Goal: Information Seeking & Learning: Find specific page/section

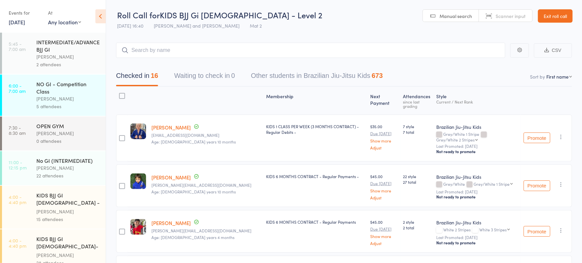
drag, startPoint x: 106, startPoint y: 17, endPoint x: 98, endPoint y: 16, distance: 8.7
click at [106, 17] on header "Roll Call for KIDS BJJ Gi [DEMOGRAPHIC_DATA] - Level 2 [DATE] 16:40 [PERSON_NAM…" at bounding box center [344, 16] width 476 height 33
click at [98, 16] on icon at bounding box center [100, 16] width 10 height 14
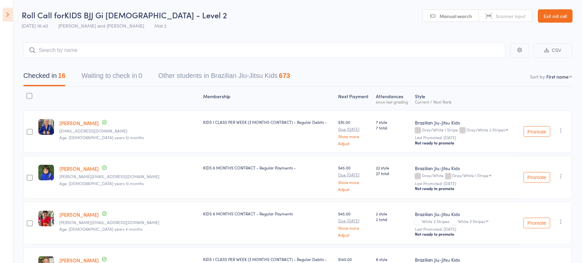
click at [557, 21] on link "Exit roll call" at bounding box center [555, 15] width 35 height 13
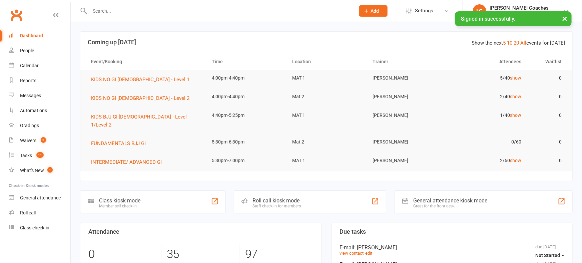
click at [128, 11] on input "text" at bounding box center [219, 10] width 263 height 9
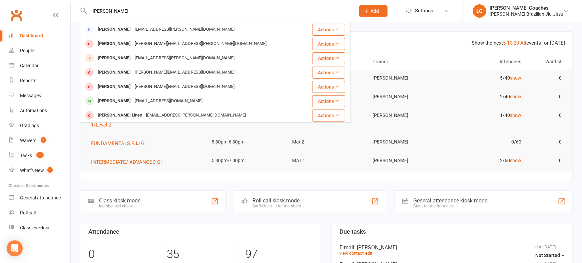
type input "[PERSON_NAME]"
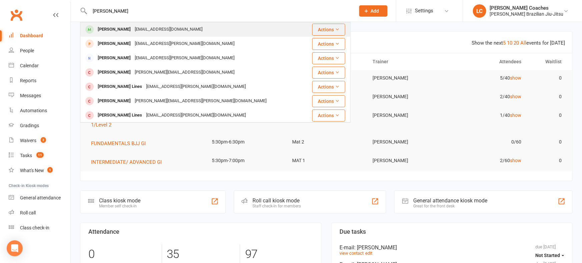
click at [260, 28] on div "[PERSON_NAME] [EMAIL_ADDRESS][DOMAIN_NAME]" at bounding box center [193, 30] width 224 height 14
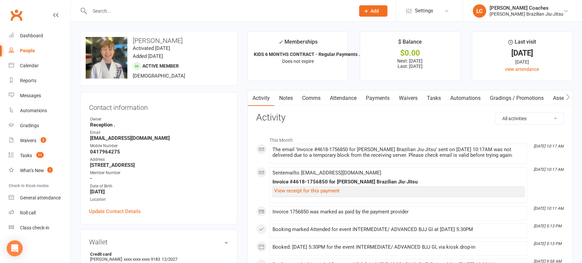
click at [258, 19] on div at bounding box center [215, 11] width 270 height 22
click at [256, 15] on input "text" at bounding box center [219, 10] width 263 height 9
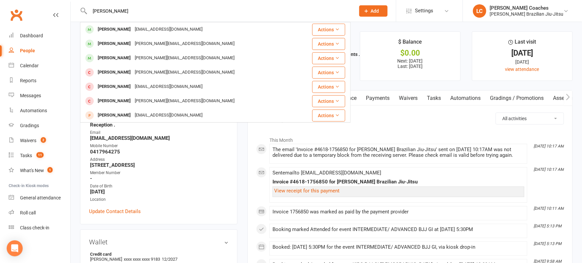
type input "[PERSON_NAME]"
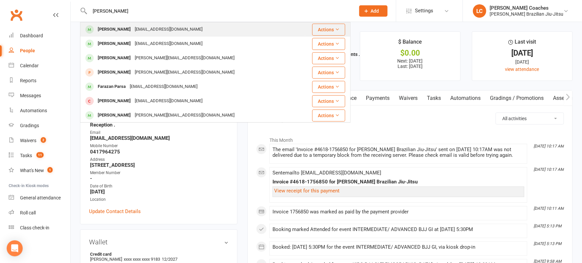
click at [223, 28] on div "[PERSON_NAME] [EMAIL_ADDRESS][DOMAIN_NAME]" at bounding box center [193, 30] width 224 height 14
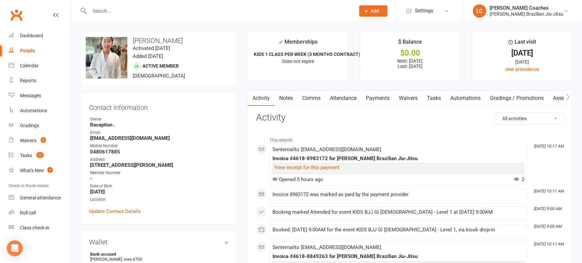
click at [219, 15] on input "text" at bounding box center [219, 10] width 263 height 9
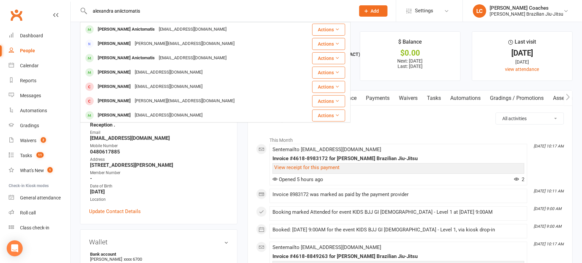
type input "alexandra aniictomatis"
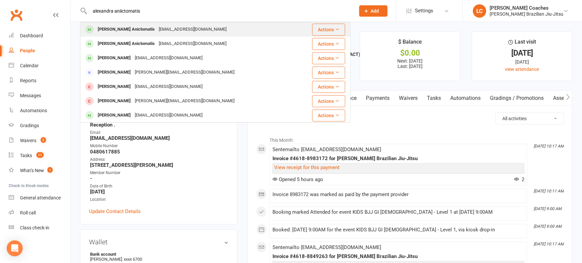
click at [184, 27] on div "[EMAIL_ADDRESS][DOMAIN_NAME]" at bounding box center [193, 30] width 72 height 10
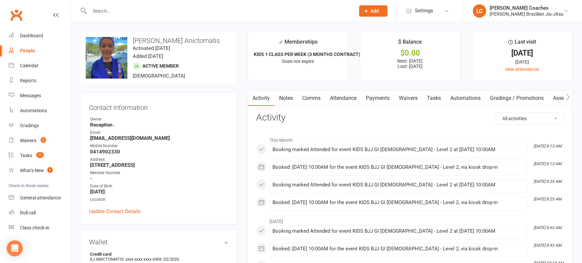
click at [181, 15] on input "text" at bounding box center [219, 10] width 263 height 9
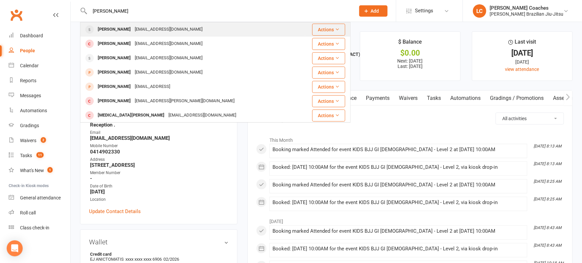
type input "[PERSON_NAME]"
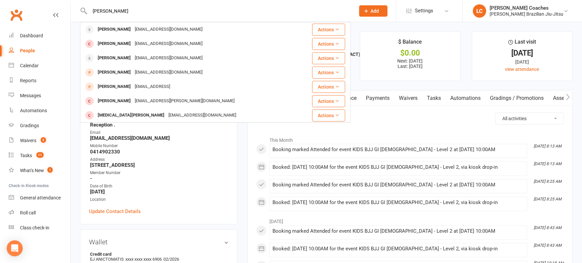
click at [174, 26] on div "[EMAIL_ADDRESS][DOMAIN_NAME]" at bounding box center [169, 30] width 72 height 10
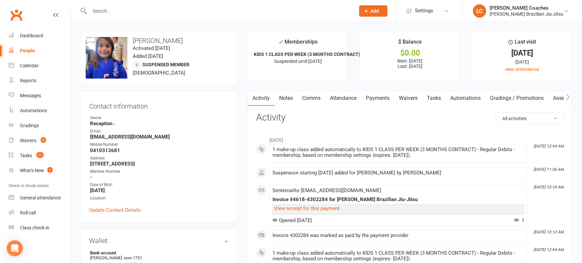
click at [177, 15] on div at bounding box center [215, 11] width 270 height 22
click at [179, 15] on input "text" at bounding box center [219, 10] width 263 height 9
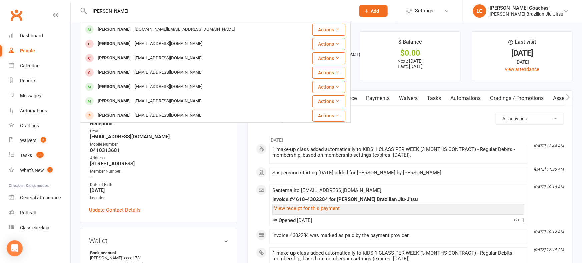
type input "[PERSON_NAME]"
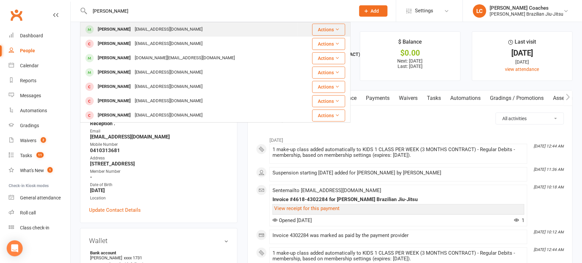
click at [164, 23] on div "[PERSON_NAME] [EMAIL_ADDRESS][PERSON_NAME][DOMAIN_NAME]" at bounding box center [189, 30] width 217 height 14
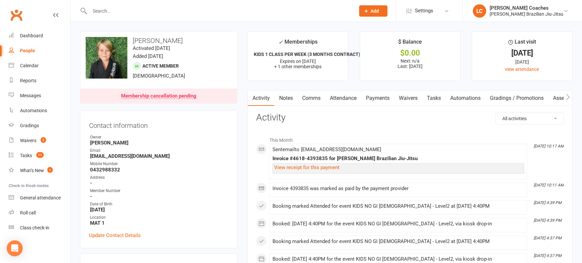
click at [140, 13] on input "text" at bounding box center [219, 10] width 263 height 9
click at [135, 14] on input "text" at bounding box center [219, 10] width 263 height 9
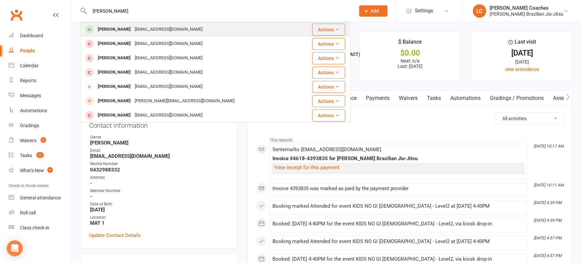
type input "[PERSON_NAME]"
click at [131, 27] on div "[PERSON_NAME]" at bounding box center [114, 30] width 37 height 10
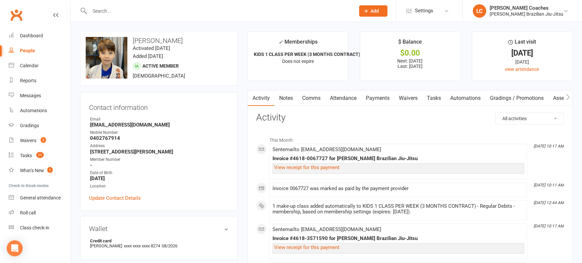
click at [132, 12] on input "text" at bounding box center [219, 10] width 263 height 9
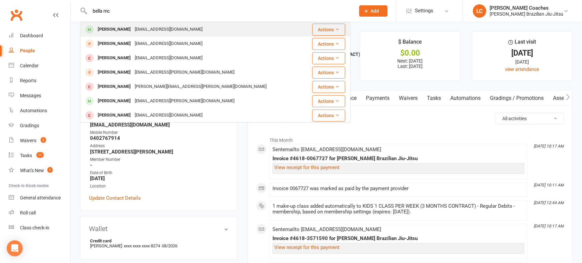
type input "bella mc"
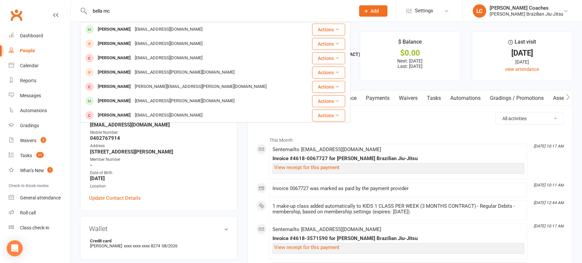
click at [127, 25] on div "[PERSON_NAME]" at bounding box center [114, 30] width 37 height 10
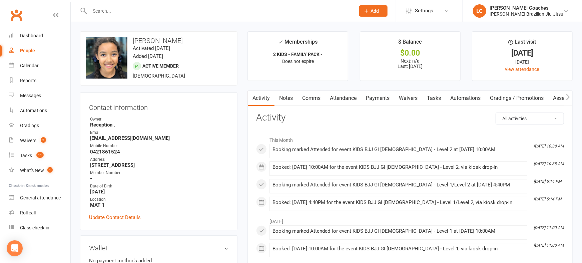
click at [122, 15] on input "text" at bounding box center [219, 10] width 263 height 9
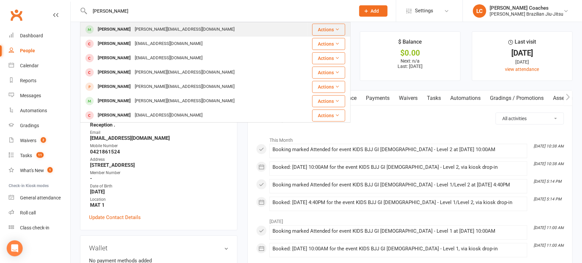
type input "[PERSON_NAME]"
click at [124, 26] on div "[PERSON_NAME]" at bounding box center [114, 30] width 37 height 10
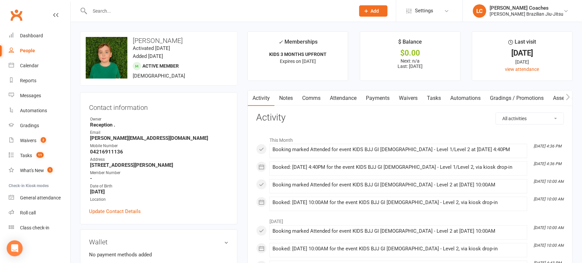
click at [124, 14] on input "text" at bounding box center [219, 10] width 263 height 9
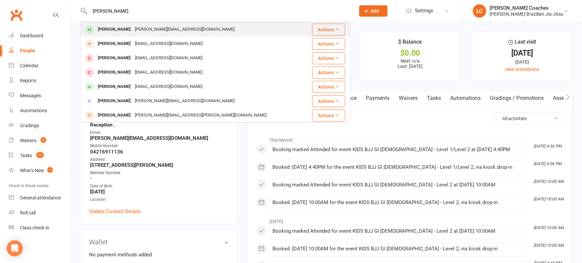
type input "[PERSON_NAME]"
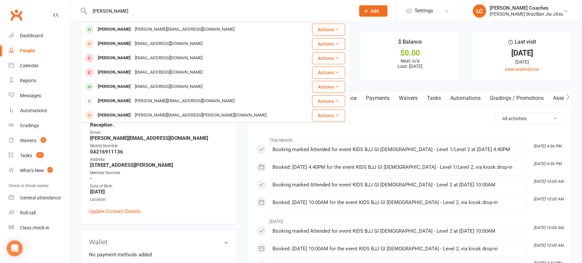
click at [122, 25] on div "[PERSON_NAME]" at bounding box center [114, 30] width 37 height 10
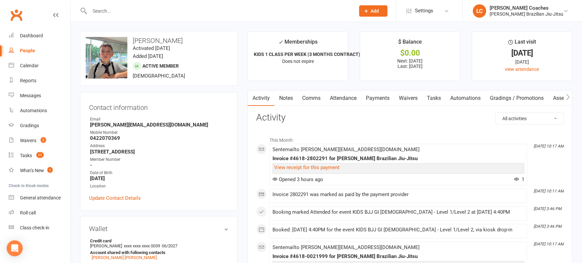
click at [135, 19] on div at bounding box center [215, 11] width 270 height 22
click at [136, 17] on div at bounding box center [215, 11] width 270 height 22
click at [138, 14] on input "text" at bounding box center [219, 10] width 263 height 9
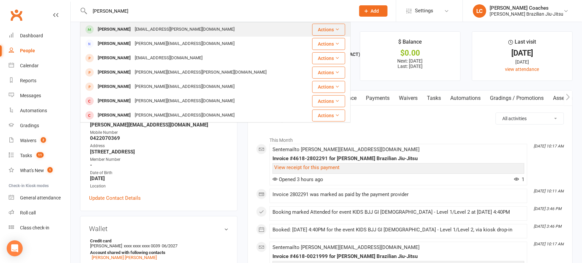
type input "[PERSON_NAME]"
click at [134, 24] on div "[PERSON_NAME] [EMAIL_ADDRESS][PERSON_NAME][DOMAIN_NAME]" at bounding box center [193, 30] width 224 height 14
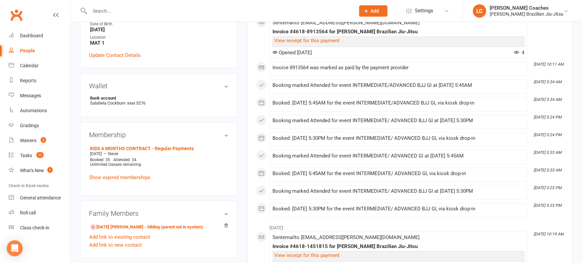
scroll to position [160, 0]
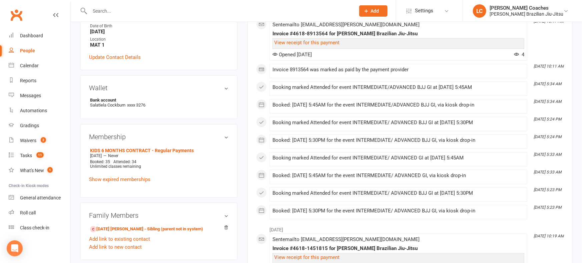
click at [173, 12] on input "text" at bounding box center [219, 10] width 263 height 9
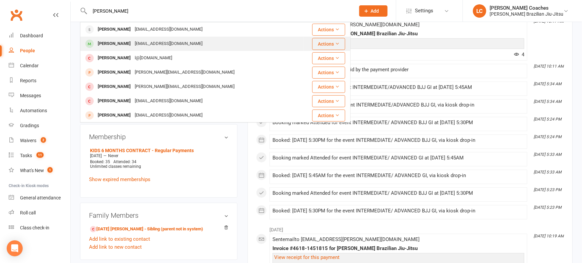
type input "[PERSON_NAME]"
click at [150, 40] on div "[EMAIL_ADDRESS][DOMAIN_NAME]" at bounding box center [169, 44] width 72 height 10
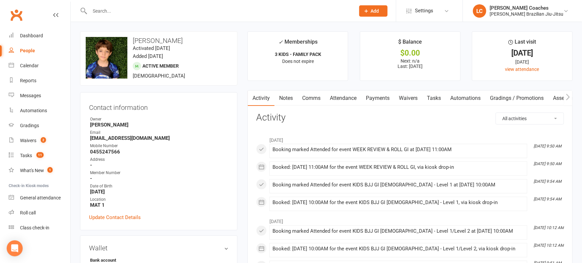
click at [174, 20] on div at bounding box center [215, 11] width 270 height 22
click at [177, 15] on div at bounding box center [215, 11] width 270 height 22
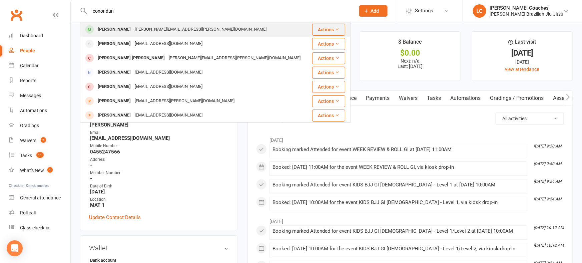
type input "conor dun"
click at [167, 31] on div "[PERSON_NAME][EMAIL_ADDRESS][PERSON_NAME][DOMAIN_NAME]" at bounding box center [201, 30] width 136 height 10
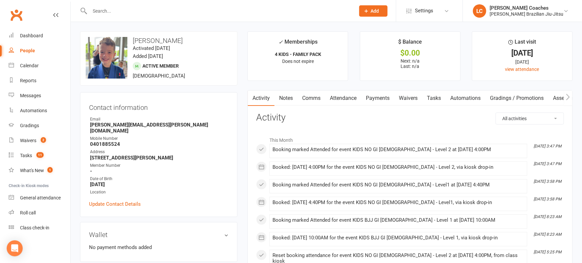
click at [149, 14] on input "text" at bounding box center [219, 10] width 263 height 9
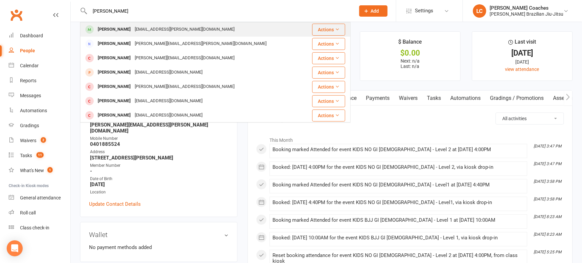
type input "[PERSON_NAME]"
click at [150, 24] on div "[PERSON_NAME] [EMAIL_ADDRESS][PERSON_NAME][DOMAIN_NAME]" at bounding box center [195, 30] width 229 height 14
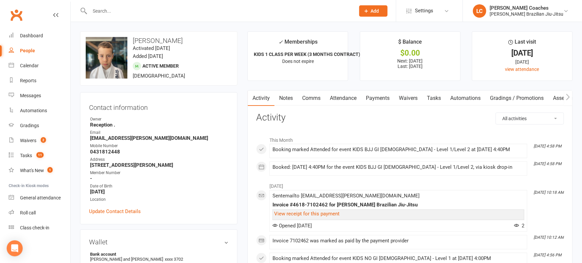
click at [137, 13] on input "text" at bounding box center [219, 10] width 263 height 9
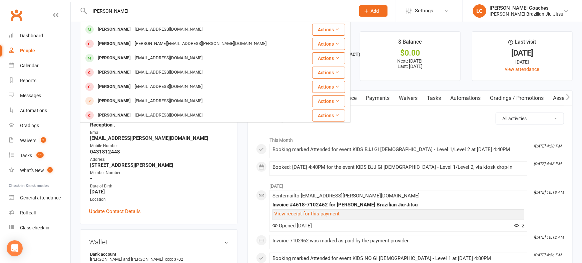
type input "[PERSON_NAME]"
click at [139, 23] on td "[PERSON_NAME] [PERSON_NAME][EMAIL_ADDRESS][DOMAIN_NAME]" at bounding box center [192, 29] width 225 height 14
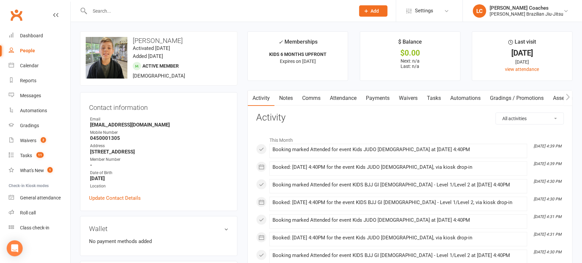
click at [139, 20] on div at bounding box center [215, 11] width 270 height 22
click at [141, 17] on div at bounding box center [215, 11] width 270 height 22
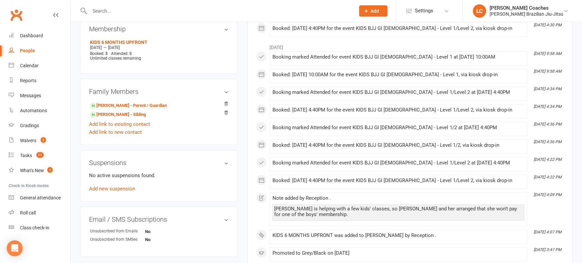
scroll to position [251, 0]
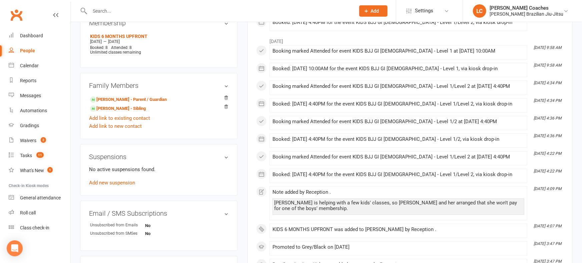
click at [141, 17] on div at bounding box center [215, 11] width 270 height 22
click at [140, 13] on input "text" at bounding box center [219, 10] width 263 height 9
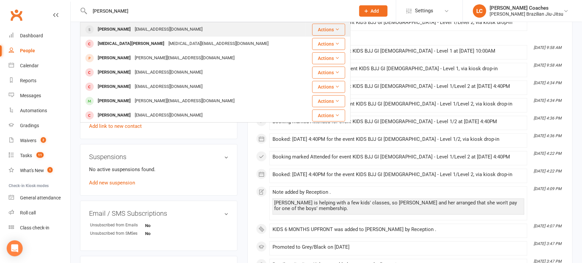
type input "[PERSON_NAME]"
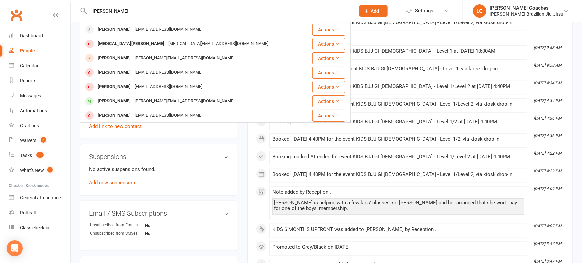
click at [136, 25] on div "[EMAIL_ADDRESS][DOMAIN_NAME]" at bounding box center [169, 30] width 72 height 10
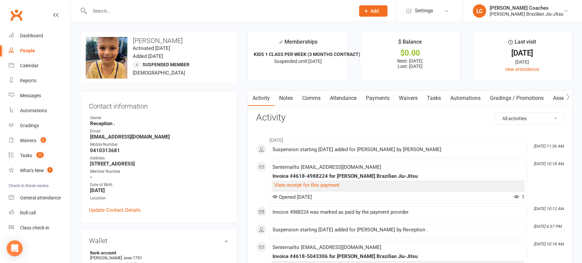
click at [137, 15] on input "text" at bounding box center [219, 10] width 263 height 9
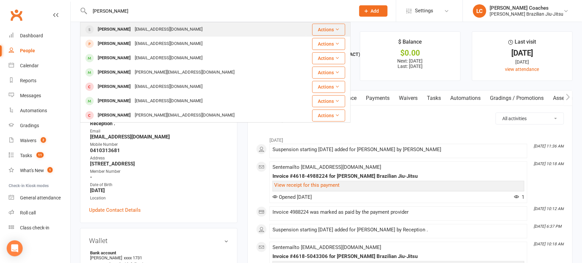
type input "[PERSON_NAME]"
click at [133, 25] on div "[EMAIL_ADDRESS][DOMAIN_NAME]" at bounding box center [169, 30] width 72 height 10
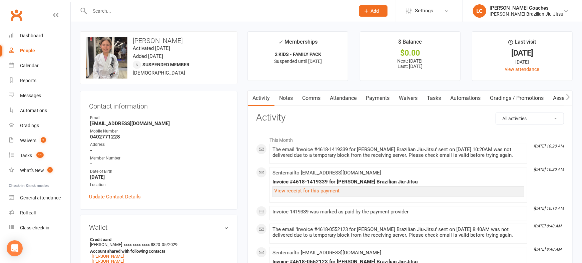
click at [129, 12] on input "text" at bounding box center [219, 10] width 263 height 9
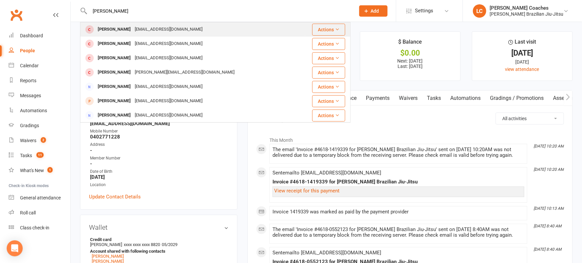
type input "[PERSON_NAME]"
click at [122, 24] on div "Eren Kusbeci [EMAIL_ADDRESS][DOMAIN_NAME]" at bounding box center [193, 30] width 224 height 14
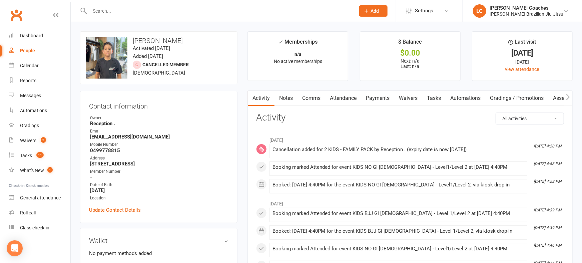
click at [124, 14] on input "text" at bounding box center [219, 10] width 263 height 9
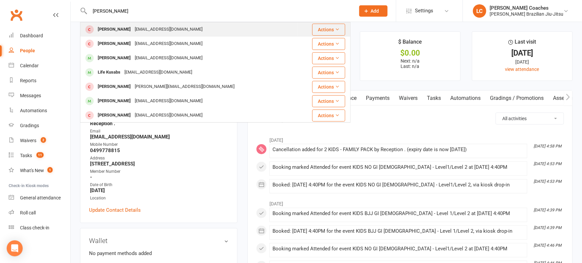
type input "[PERSON_NAME]"
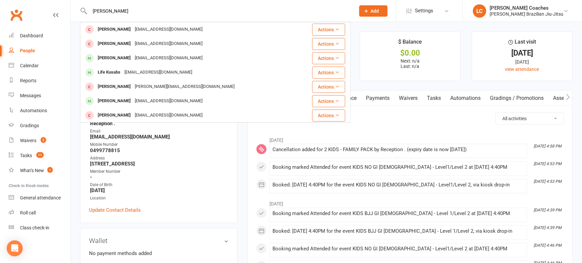
click at [120, 25] on div "[PERSON_NAME]" at bounding box center [114, 30] width 37 height 10
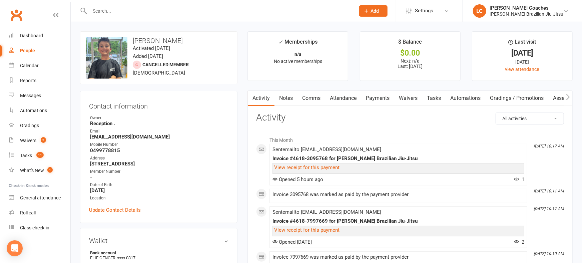
click at [126, 14] on input "text" at bounding box center [219, 10] width 263 height 9
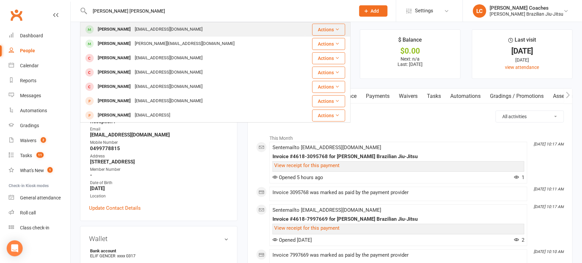
type input "[PERSON_NAME] [PERSON_NAME]"
click at [125, 30] on div "[PERSON_NAME]" at bounding box center [114, 30] width 37 height 10
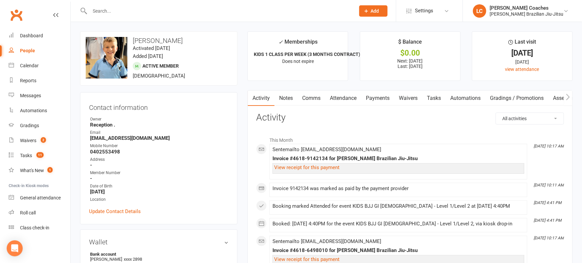
click at [136, 16] on div at bounding box center [215, 11] width 270 height 22
click at [135, 14] on input "text" at bounding box center [219, 10] width 263 height 9
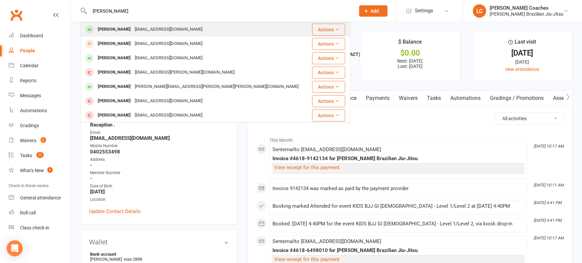
type input "[PERSON_NAME]"
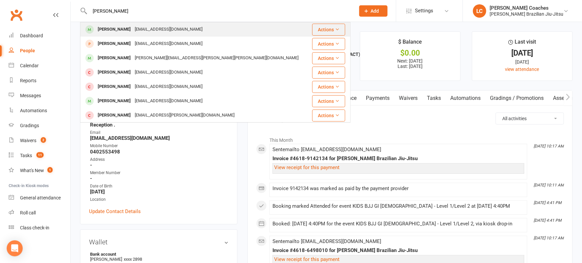
click at [133, 24] on div "[PERSON_NAME] [EMAIL_ADDRESS][DOMAIN_NAME]" at bounding box center [195, 30] width 229 height 14
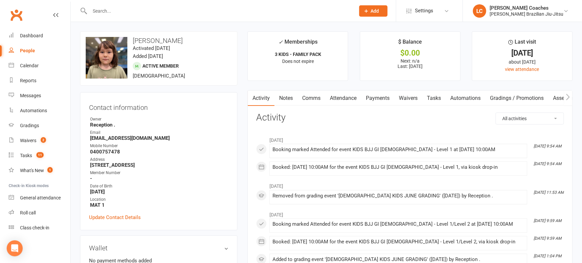
click at [126, 15] on input "text" at bounding box center [219, 10] width 263 height 9
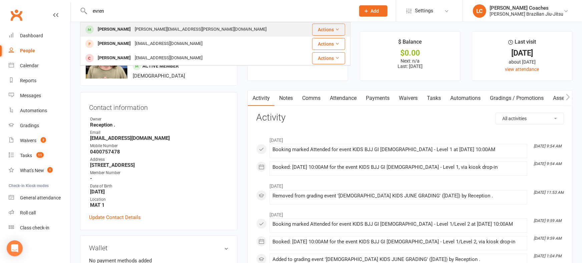
type input "evren"
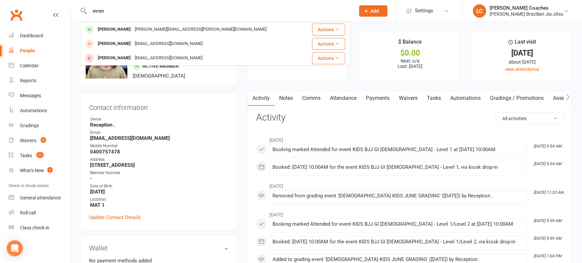
click at [123, 29] on div "[PERSON_NAME]" at bounding box center [114, 30] width 37 height 10
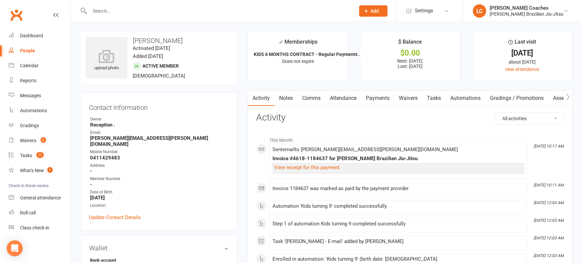
click at [126, 15] on input "text" at bounding box center [219, 10] width 263 height 9
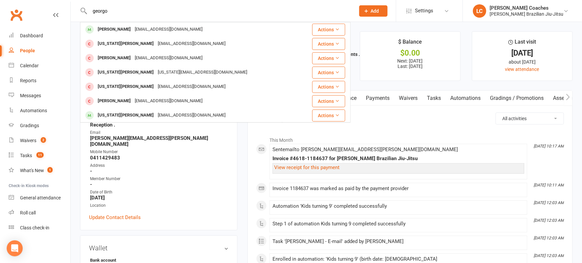
type input "georgo"
click at [124, 39] on div "[US_STATE][PERSON_NAME]" at bounding box center [126, 44] width 60 height 10
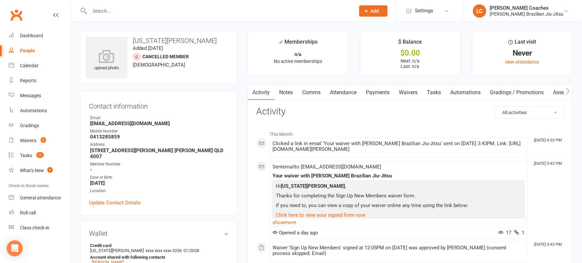
click at [118, 14] on input "text" at bounding box center [219, 10] width 263 height 9
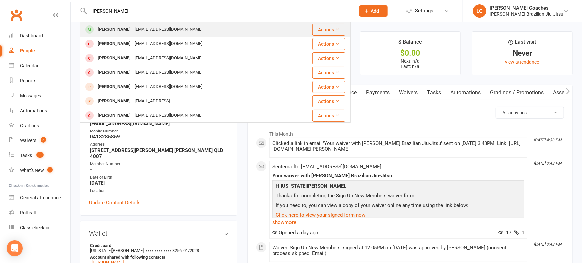
type input "[PERSON_NAME]"
click at [117, 23] on div "[PERSON_NAME] [EMAIL_ADDRESS][PERSON_NAME][DOMAIN_NAME]" at bounding box center [191, 30] width 220 height 14
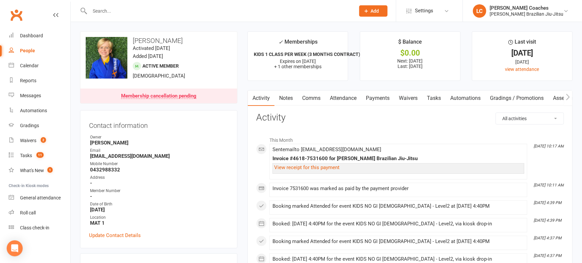
click at [124, 16] on div at bounding box center [215, 11] width 270 height 22
click at [125, 13] on input "text" at bounding box center [219, 10] width 263 height 9
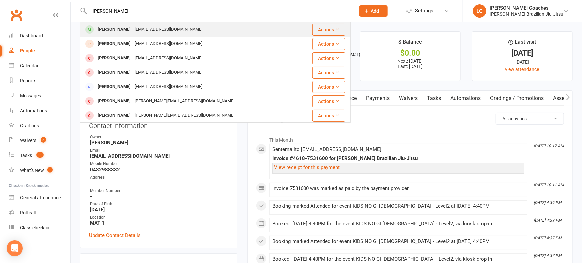
type input "[PERSON_NAME]"
click at [125, 30] on div "[PERSON_NAME]" at bounding box center [114, 30] width 37 height 10
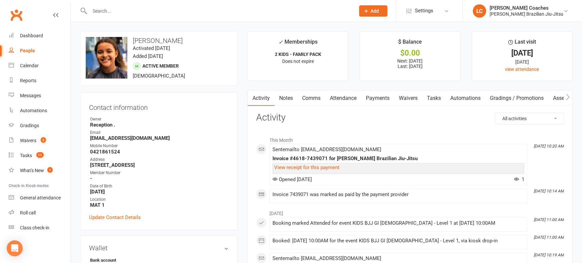
click at [118, 12] on input "text" at bounding box center [219, 10] width 263 height 9
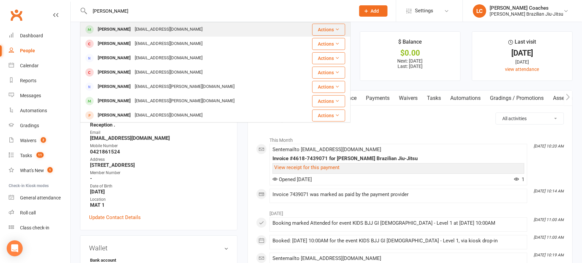
type input "[PERSON_NAME]"
click at [116, 26] on div "[PERSON_NAME]" at bounding box center [114, 30] width 37 height 10
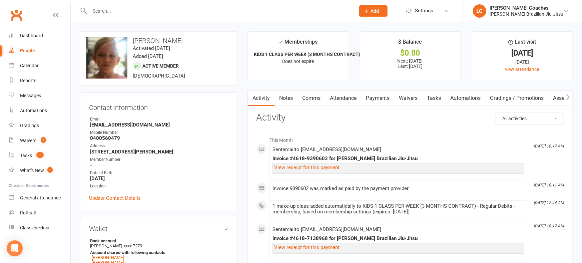
click at [189, 19] on div at bounding box center [215, 11] width 270 height 22
click at [191, 18] on div at bounding box center [215, 11] width 270 height 22
click at [191, 15] on div at bounding box center [215, 11] width 270 height 22
click at [191, 15] on input "text" at bounding box center [219, 10] width 263 height 9
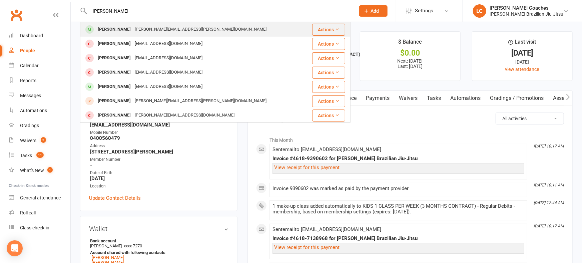
type input "[PERSON_NAME]"
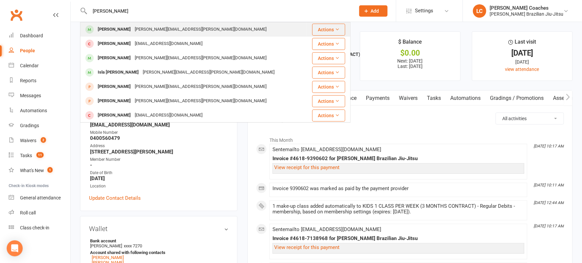
click at [179, 28] on div "[PERSON_NAME][EMAIL_ADDRESS][PERSON_NAME][DOMAIN_NAME]" at bounding box center [201, 30] width 136 height 10
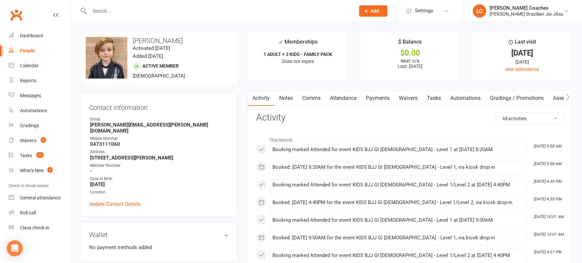
click at [149, 15] on input "text" at bounding box center [219, 10] width 263 height 9
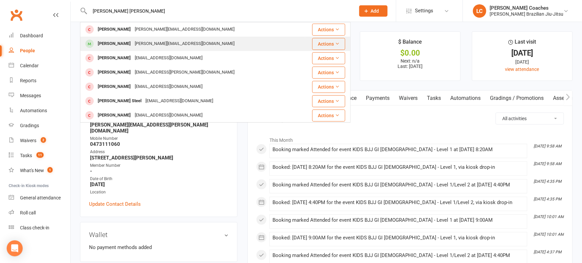
type input "[PERSON_NAME] [PERSON_NAME]"
click at [133, 42] on div "[PERSON_NAME][EMAIL_ADDRESS][DOMAIN_NAME]" at bounding box center [185, 44] width 104 height 10
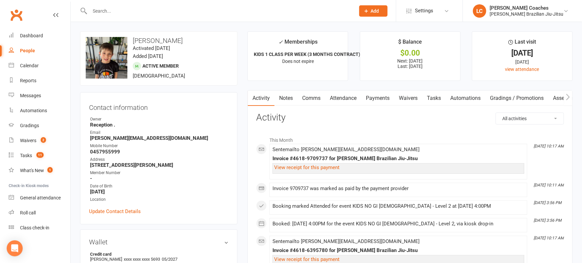
click at [135, 15] on input "text" at bounding box center [219, 10] width 263 height 9
click at [138, 14] on input "text" at bounding box center [219, 10] width 263 height 9
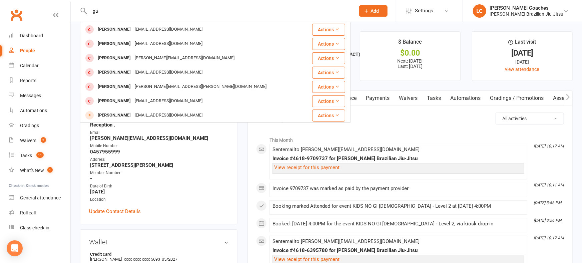
type input "g"
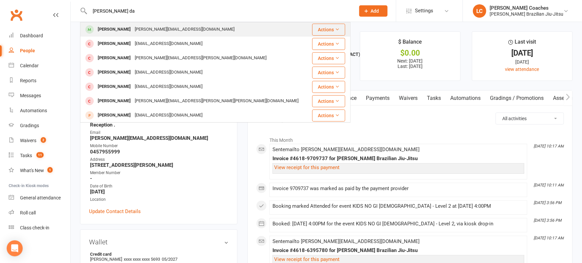
type input "[PERSON_NAME] da"
click at [135, 28] on div "[PERSON_NAME][EMAIL_ADDRESS][DOMAIN_NAME]" at bounding box center [185, 30] width 104 height 10
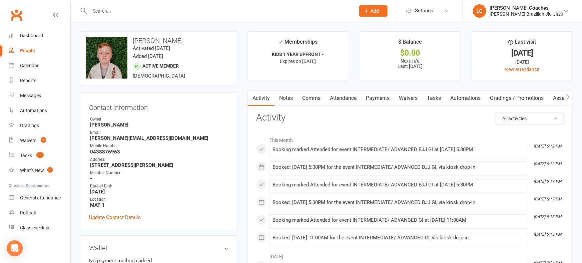
click at [127, 14] on input "text" at bounding box center [219, 10] width 263 height 9
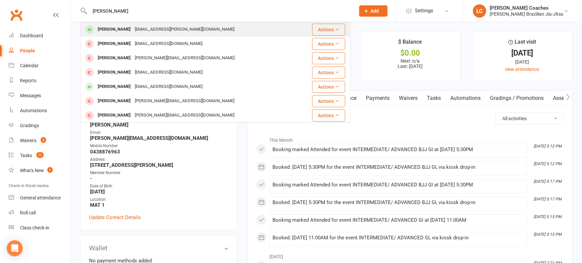
type input "[PERSON_NAME]"
click at [126, 27] on div "[PERSON_NAME]" at bounding box center [114, 30] width 37 height 10
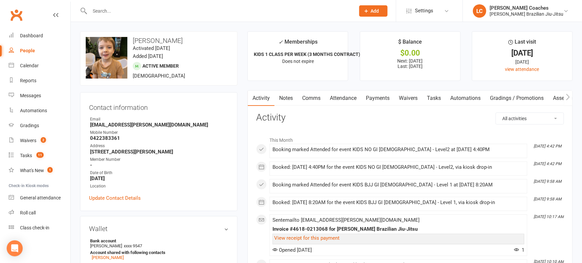
click at [125, 14] on input "text" at bounding box center [219, 10] width 263 height 9
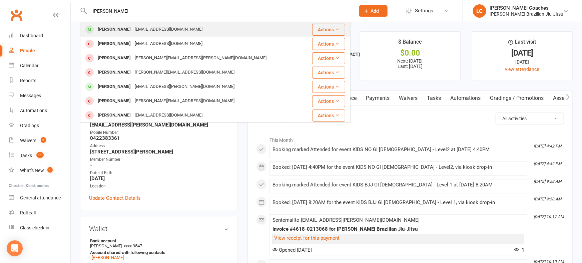
type input "[PERSON_NAME]"
click at [133, 32] on div "[EMAIL_ADDRESS][DOMAIN_NAME]" at bounding box center [169, 30] width 72 height 10
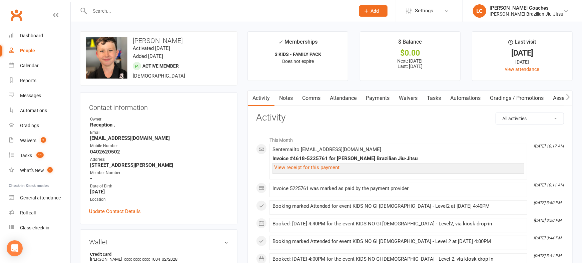
click at [121, 19] on div at bounding box center [215, 11] width 270 height 22
click at [124, 17] on div at bounding box center [215, 11] width 270 height 22
click at [120, 13] on input "text" at bounding box center [219, 10] width 263 height 9
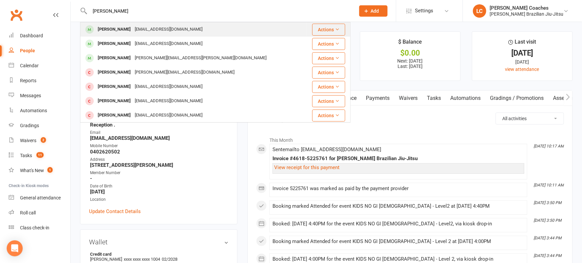
type input "[PERSON_NAME]"
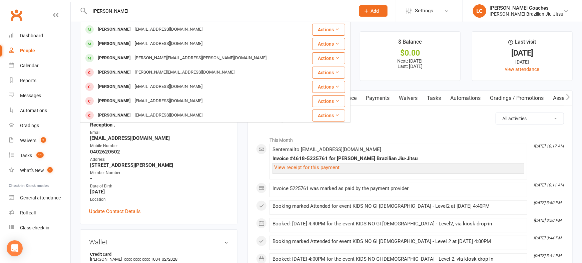
click at [118, 23] on div "[PERSON_NAME] [EMAIL_ADDRESS][DOMAIN_NAME]" at bounding box center [193, 30] width 225 height 14
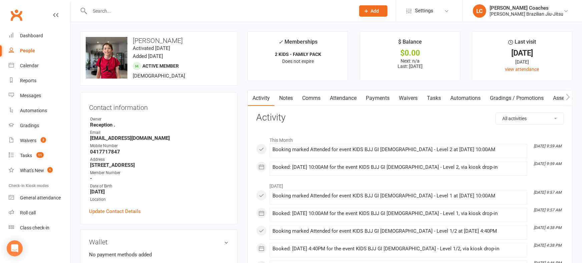
click at [115, 10] on input "text" at bounding box center [219, 10] width 263 height 9
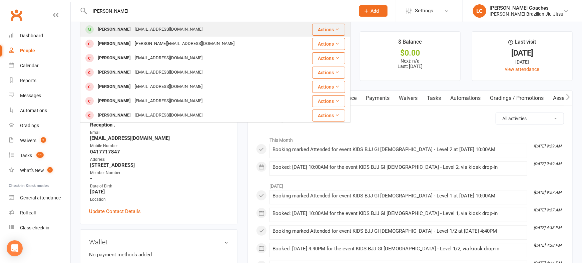
type input "[PERSON_NAME]"
click at [122, 29] on div "[PERSON_NAME]" at bounding box center [114, 30] width 37 height 10
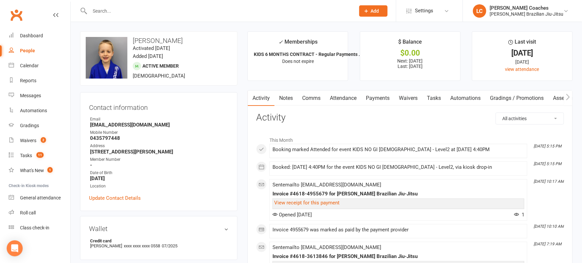
click at [123, 11] on input "text" at bounding box center [219, 10] width 263 height 9
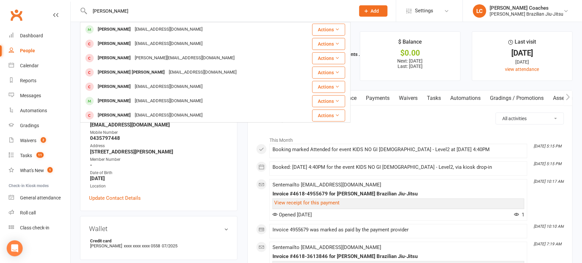
type input "[PERSON_NAME]"
click at [120, 22] on div "[PERSON_NAME] [PERSON_NAME][EMAIL_ADDRESS][DOMAIN_NAME] Actions [PERSON_NAME] […" at bounding box center [215, 72] width 270 height 101
click at [118, 27] on div "[PERSON_NAME]" at bounding box center [114, 30] width 37 height 10
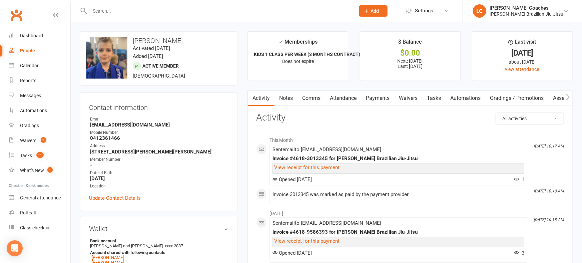
click at [123, 13] on input "text" at bounding box center [219, 10] width 263 height 9
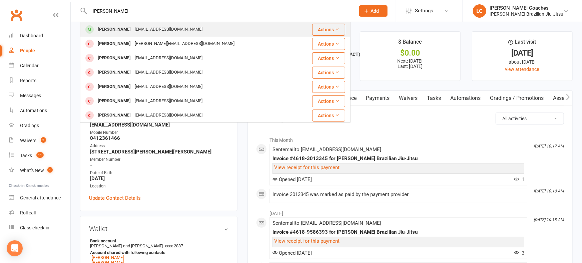
type input "[PERSON_NAME]"
click at [124, 24] on div "[PERSON_NAME] [EMAIL_ADDRESS][DOMAIN_NAME]" at bounding box center [193, 30] width 224 height 14
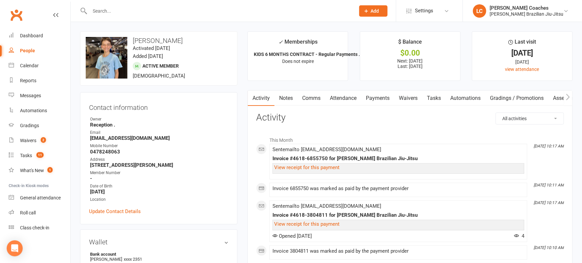
click at [124, 15] on input "text" at bounding box center [219, 10] width 263 height 9
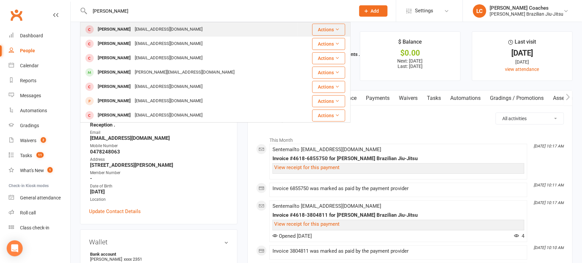
type input "[PERSON_NAME]"
click at [133, 32] on div "[EMAIL_ADDRESS][DOMAIN_NAME]" at bounding box center [169, 30] width 72 height 10
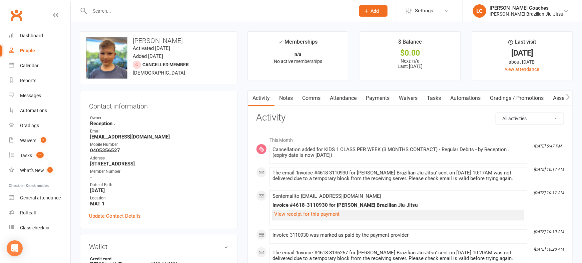
click at [124, 15] on input "text" at bounding box center [219, 10] width 263 height 9
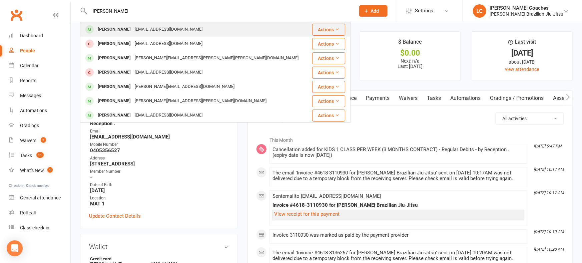
type input "[PERSON_NAME]"
click at [133, 27] on div "[EMAIL_ADDRESS][DOMAIN_NAME]" at bounding box center [169, 30] width 72 height 10
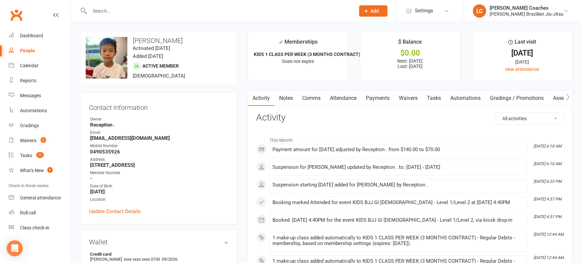
click at [123, 13] on input "text" at bounding box center [219, 10] width 263 height 9
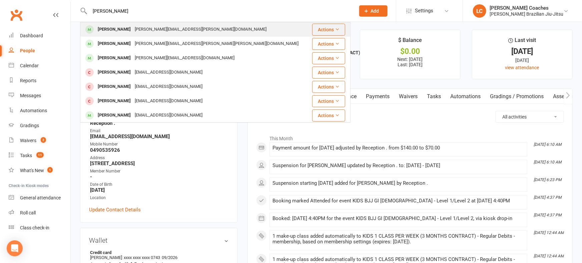
type input "[PERSON_NAME]"
click at [124, 29] on div "[PERSON_NAME]" at bounding box center [114, 30] width 37 height 10
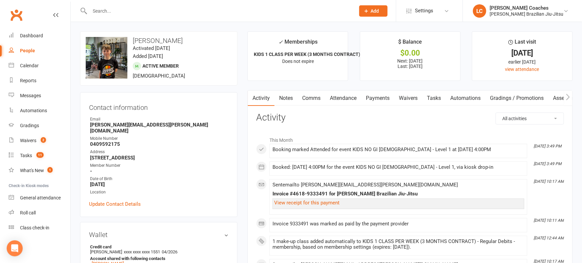
click at [120, 13] on input "text" at bounding box center [219, 10] width 263 height 9
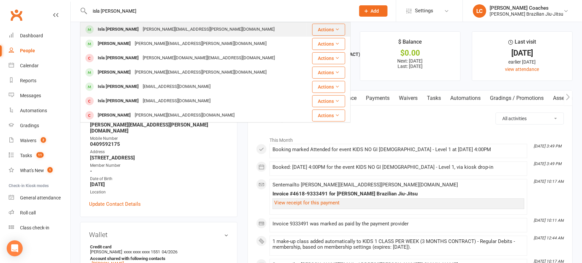
type input "isla [PERSON_NAME]"
click at [141, 28] on div "[PERSON_NAME][EMAIL_ADDRESS][PERSON_NAME][DOMAIN_NAME]" at bounding box center [209, 30] width 136 height 10
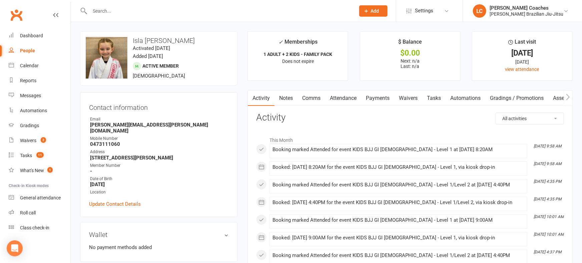
click at [120, 13] on input "text" at bounding box center [219, 10] width 263 height 9
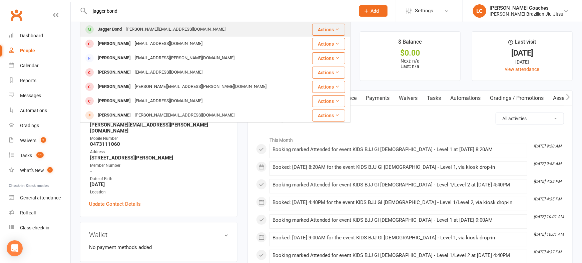
type input "jagger bond"
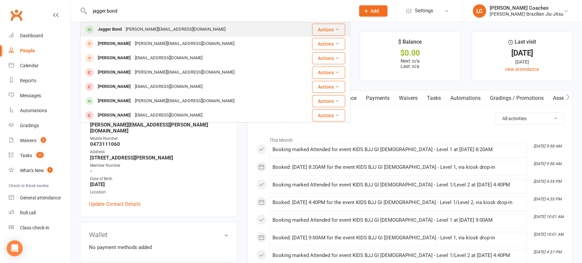
click at [120, 25] on div "Jagger Bond" at bounding box center [110, 30] width 28 height 10
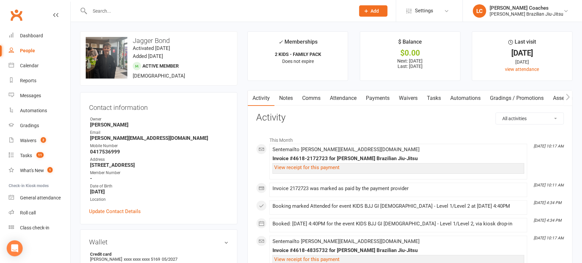
click at [117, 12] on input "text" at bounding box center [219, 10] width 263 height 9
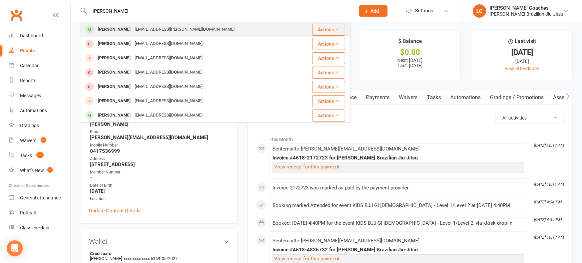
type input "[PERSON_NAME]"
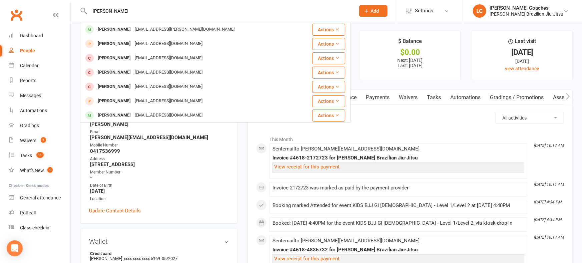
drag, startPoint x: 115, startPoint y: 25, endPoint x: 118, endPoint y: 20, distance: 5.3
click at [115, 25] on div "[PERSON_NAME]" at bounding box center [114, 30] width 37 height 10
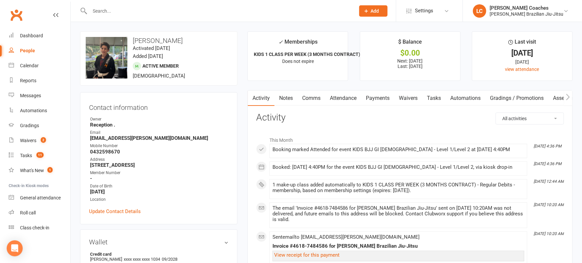
click at [118, 13] on input "text" at bounding box center [219, 10] width 263 height 9
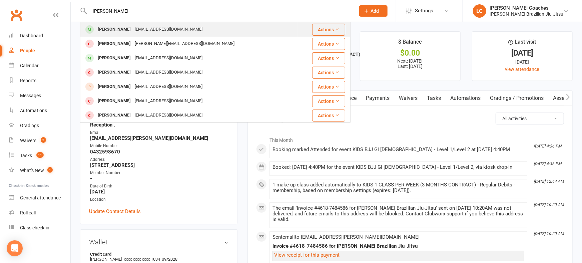
type input "[PERSON_NAME]"
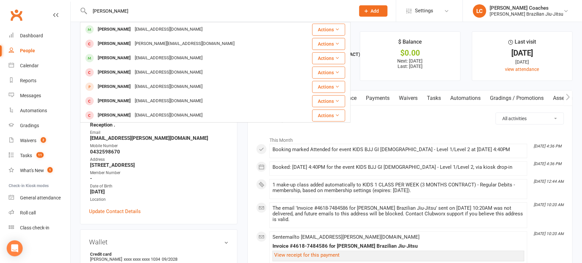
click at [113, 26] on div "[PERSON_NAME]" at bounding box center [114, 30] width 37 height 10
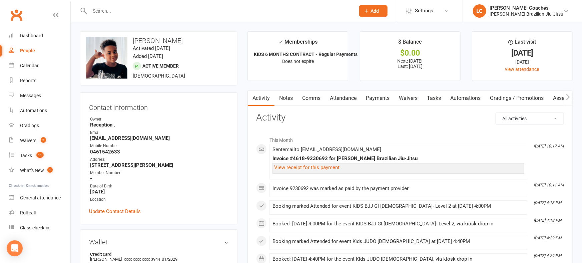
click at [117, 13] on input "text" at bounding box center [219, 10] width 263 height 9
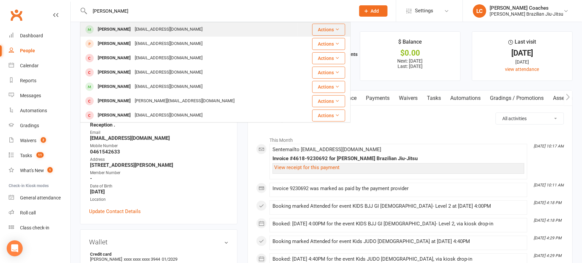
type input "[PERSON_NAME]"
click at [133, 26] on div "[EMAIL_ADDRESS][DOMAIN_NAME]" at bounding box center [169, 30] width 72 height 10
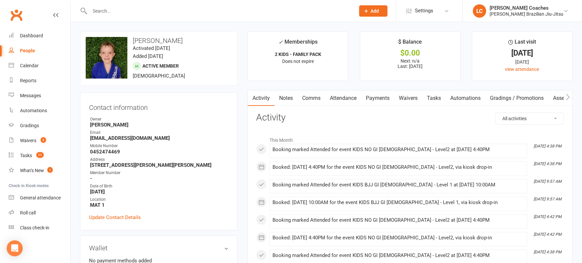
click at [125, 12] on input "text" at bounding box center [219, 10] width 263 height 9
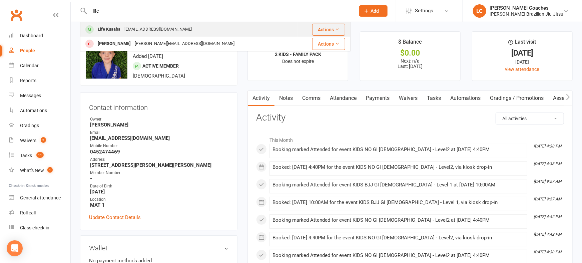
type input "life"
click at [113, 30] on div "Life Kusabs" at bounding box center [109, 30] width 27 height 10
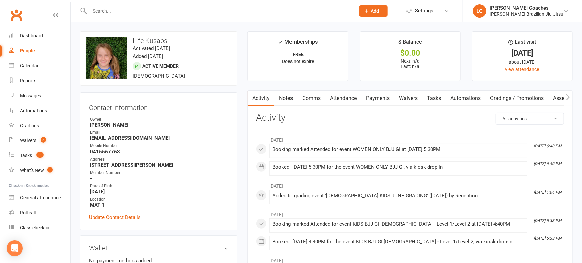
click at [120, 14] on input "text" at bounding box center [219, 10] width 263 height 9
click at [120, 15] on input "text" at bounding box center [219, 10] width 263 height 9
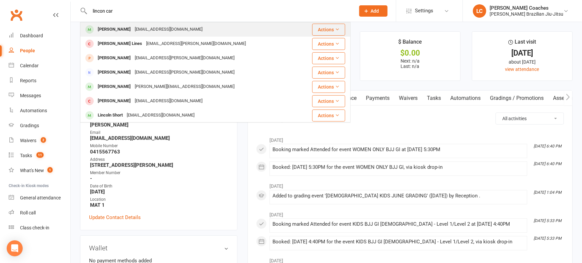
type input "lincon car"
click at [124, 29] on div "[PERSON_NAME]" at bounding box center [114, 30] width 37 height 10
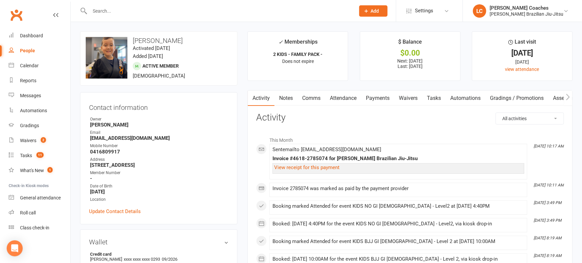
click at [111, 14] on input "text" at bounding box center [219, 10] width 263 height 9
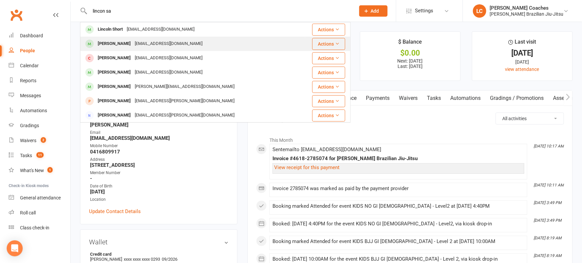
type input "lincon sa"
click at [118, 41] on div "[PERSON_NAME]" at bounding box center [114, 44] width 37 height 10
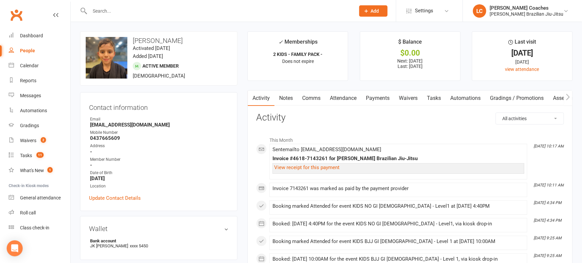
click at [157, 10] on input "text" at bounding box center [219, 10] width 263 height 9
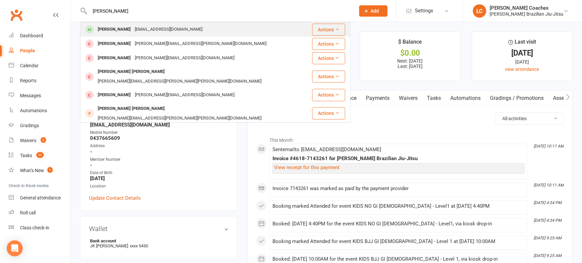
type input "[PERSON_NAME]"
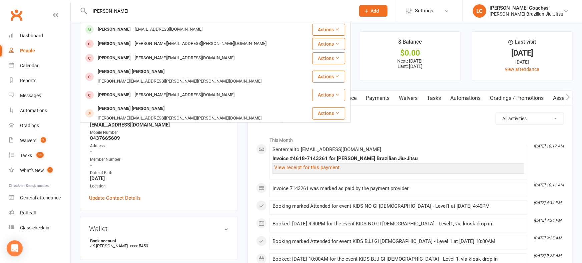
click at [153, 25] on div "[EMAIL_ADDRESS][DOMAIN_NAME]" at bounding box center [169, 30] width 72 height 10
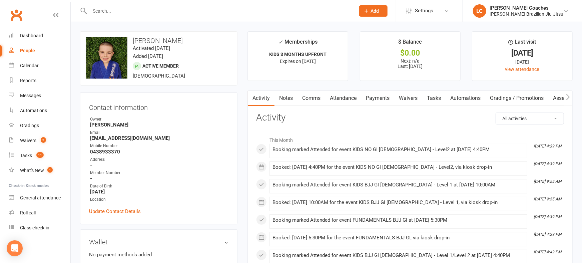
click at [153, 17] on div at bounding box center [215, 11] width 270 height 22
click at [152, 14] on input "text" at bounding box center [219, 10] width 263 height 9
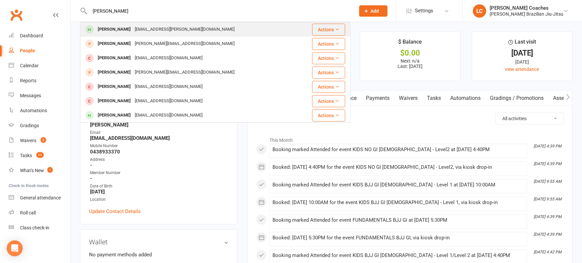
type input "[PERSON_NAME]"
click at [137, 28] on div "[EMAIL_ADDRESS][PERSON_NAME][DOMAIN_NAME]" at bounding box center [185, 30] width 104 height 10
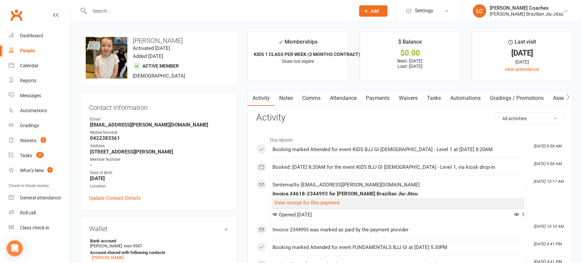
click at [118, 13] on input "text" at bounding box center [219, 10] width 263 height 9
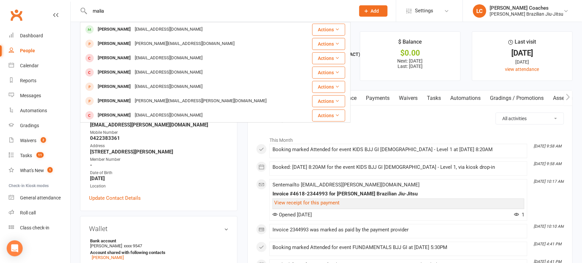
click at [117, 11] on input "malia" at bounding box center [219, 10] width 263 height 9
type input "m"
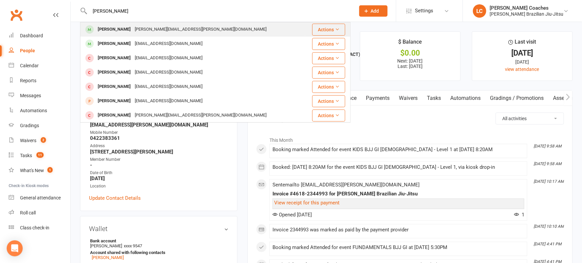
type input "[PERSON_NAME]"
click at [112, 25] on div "[PERSON_NAME]" at bounding box center [114, 30] width 37 height 10
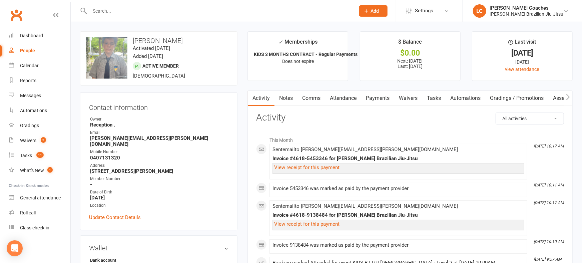
click at [117, 11] on input "text" at bounding box center [219, 10] width 263 height 9
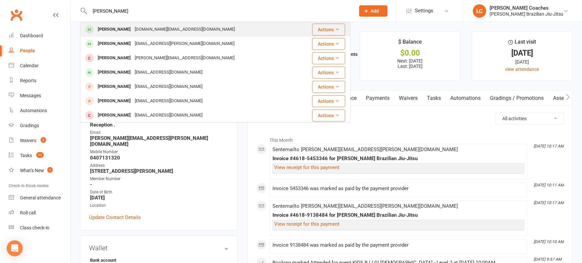
type input "[PERSON_NAME]"
click at [133, 28] on div "[DOMAIN_NAME][EMAIL_ADDRESS][DOMAIN_NAME]" at bounding box center [185, 30] width 104 height 10
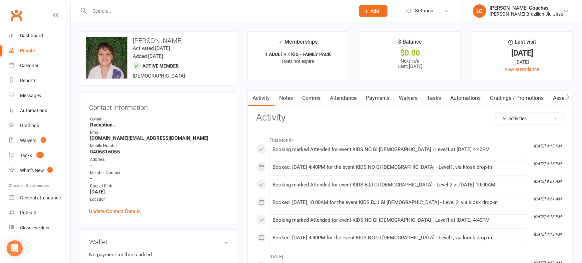
click at [126, 14] on input "text" at bounding box center [219, 10] width 263 height 9
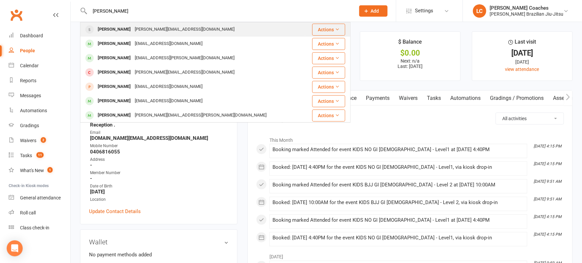
type input "[PERSON_NAME]"
click at [133, 30] on div "[PERSON_NAME][EMAIL_ADDRESS][DOMAIN_NAME]" at bounding box center [185, 30] width 104 height 10
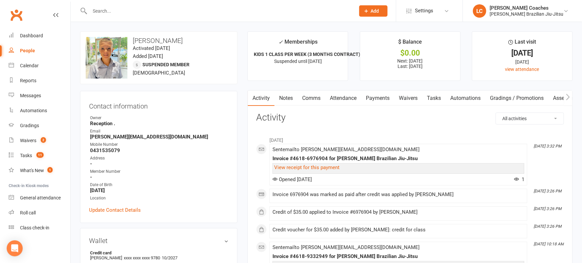
click at [124, 12] on input "text" at bounding box center [219, 10] width 263 height 9
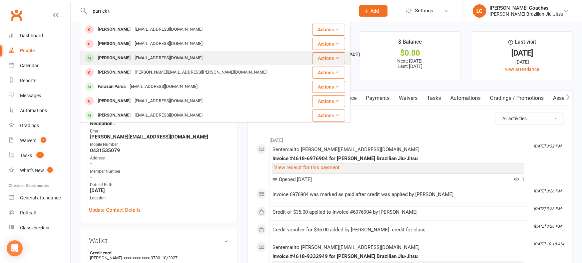
type input "partick t"
click at [119, 55] on div "[PERSON_NAME]" at bounding box center [114, 58] width 37 height 10
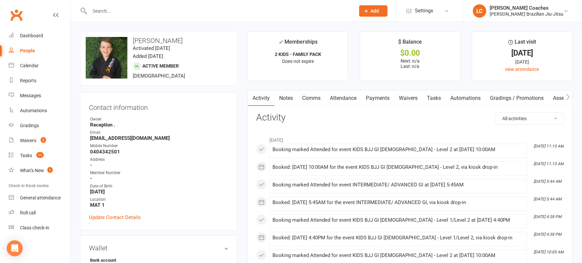
click at [108, 9] on input "text" at bounding box center [219, 10] width 263 height 9
click at [109, 9] on input "text" at bounding box center [219, 10] width 263 height 9
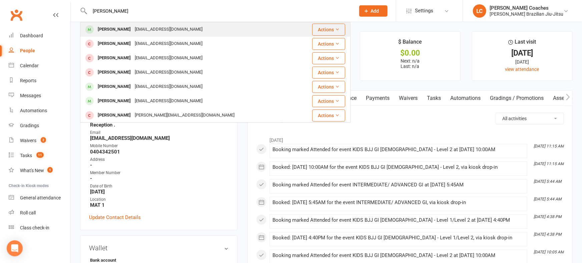
type input "[PERSON_NAME]"
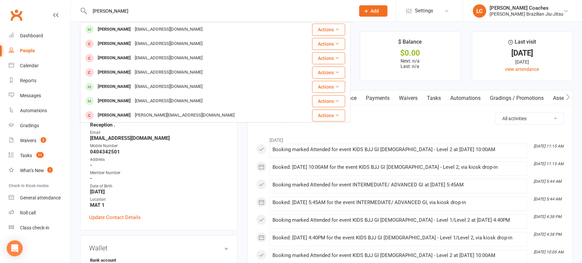
click at [112, 26] on div "[PERSON_NAME]" at bounding box center [114, 30] width 37 height 10
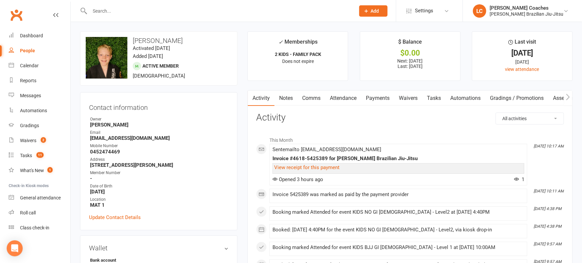
click at [115, 10] on input "text" at bounding box center [219, 10] width 263 height 9
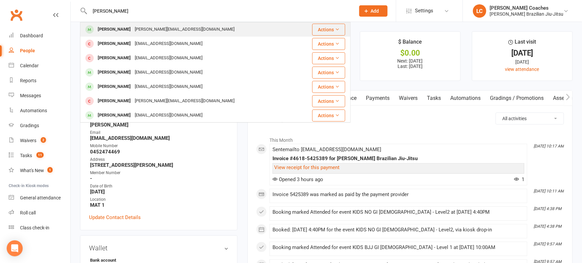
type input "[PERSON_NAME]"
click at [115, 24] on div "Rhys Radovcic [EMAIL_ADDRESS][DOMAIN_NAME]" at bounding box center [189, 30] width 217 height 14
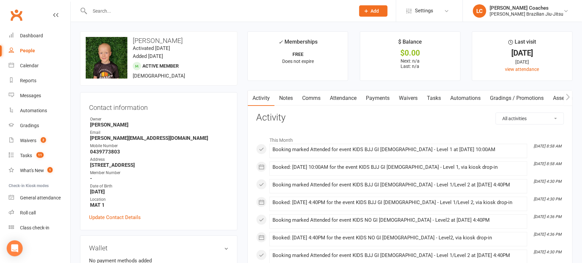
click at [115, 10] on input "text" at bounding box center [219, 10] width 263 height 9
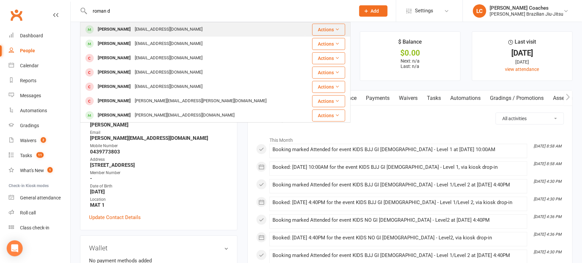
type input "roman d"
click at [113, 28] on div "[PERSON_NAME]" at bounding box center [114, 30] width 37 height 10
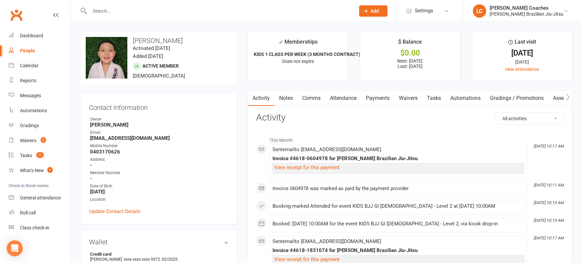
click at [115, 12] on input "text" at bounding box center [219, 10] width 263 height 9
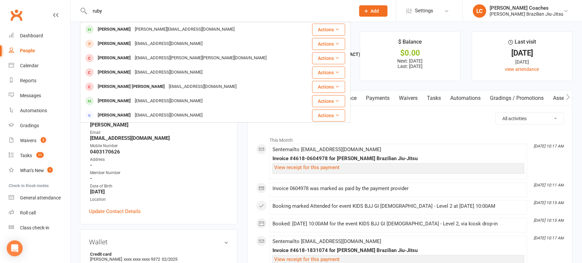
click at [115, 12] on input "ruby" at bounding box center [219, 10] width 263 height 9
type input "r"
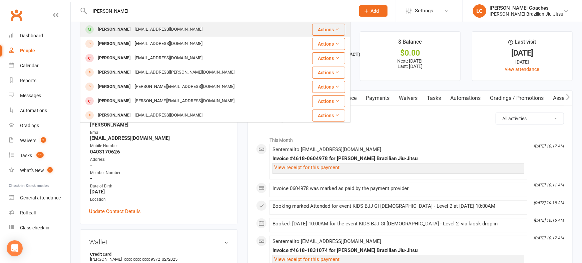
type input "[PERSON_NAME]"
click at [115, 23] on div "[PERSON_NAME] [EMAIL_ADDRESS][DOMAIN_NAME]" at bounding box center [193, 30] width 224 height 14
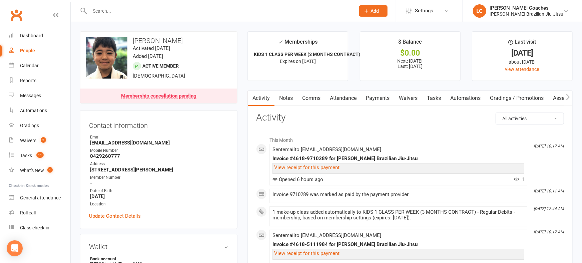
click at [115, 10] on input "text" at bounding box center [219, 10] width 263 height 9
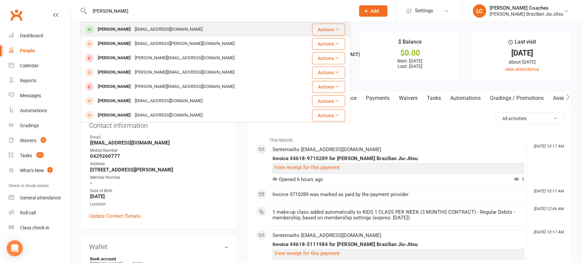
type input "[PERSON_NAME]"
click at [117, 31] on div "[PERSON_NAME]" at bounding box center [114, 30] width 37 height 10
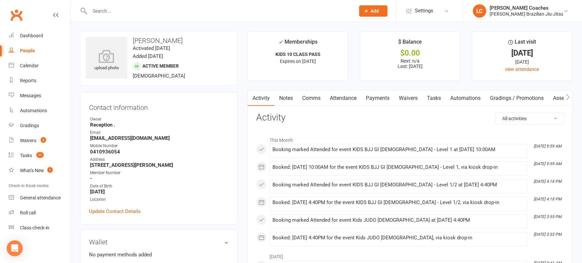
click at [121, 14] on input "text" at bounding box center [219, 10] width 263 height 9
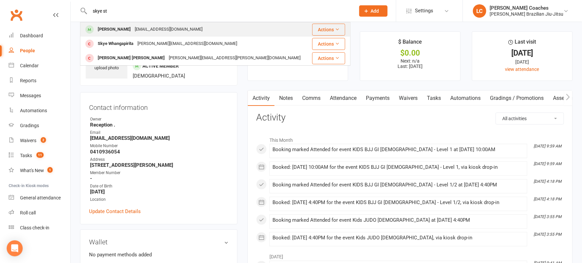
type input "skye st"
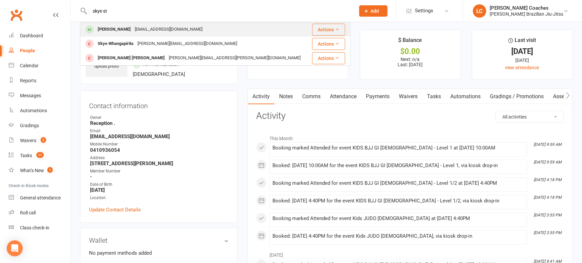
click at [133, 27] on div "[EMAIL_ADDRESS][DOMAIN_NAME]" at bounding box center [169, 30] width 72 height 10
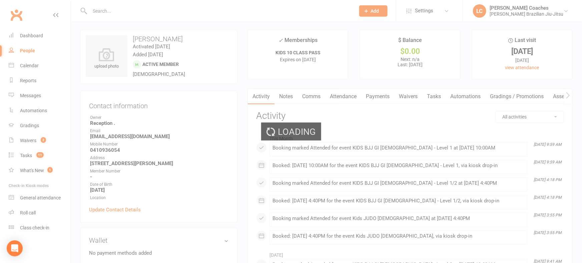
scroll to position [1, 0]
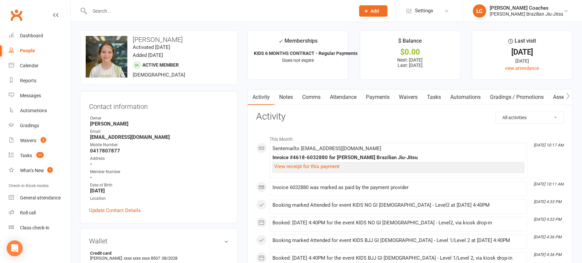
scroll to position [2, 0]
click at [116, 12] on input "text" at bounding box center [219, 10] width 263 height 9
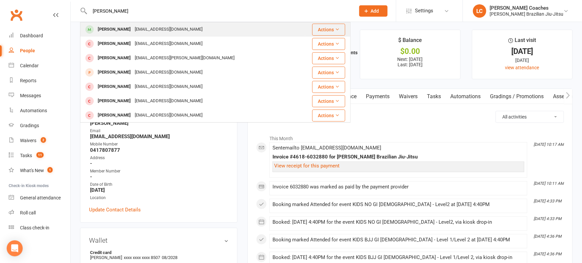
type input "[PERSON_NAME]"
click at [129, 32] on div "[PERSON_NAME]" at bounding box center [114, 30] width 37 height 10
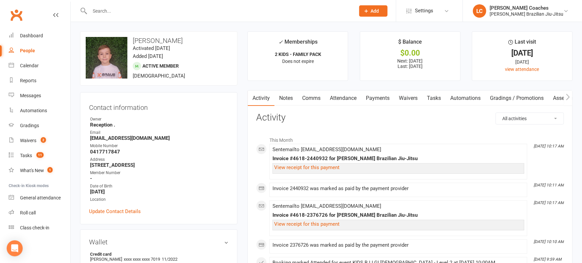
click at [117, 14] on input "text" at bounding box center [219, 10] width 263 height 9
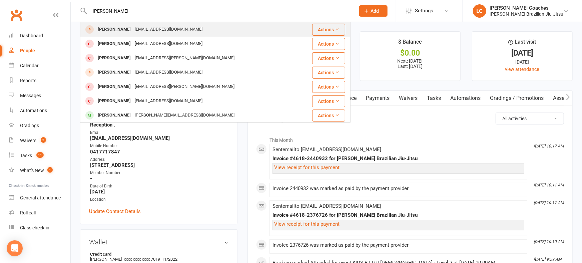
type input "[PERSON_NAME]"
click at [118, 29] on div "[PERSON_NAME]" at bounding box center [114, 30] width 37 height 10
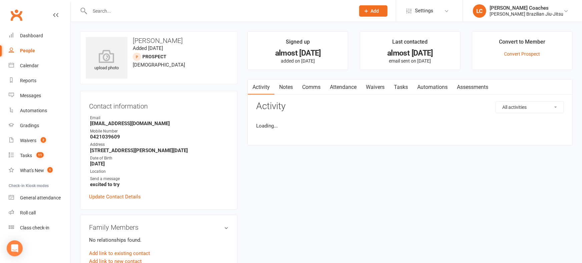
click at [112, 13] on input "text" at bounding box center [219, 10] width 263 height 9
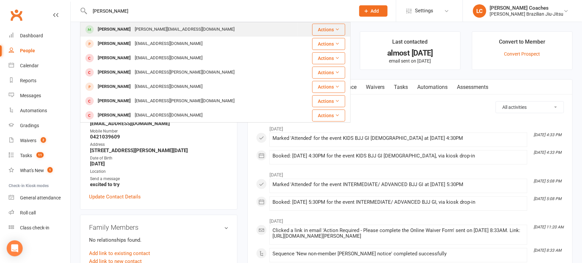
type input "[PERSON_NAME]"
click at [110, 30] on div "[PERSON_NAME]" at bounding box center [114, 30] width 37 height 10
